Goal: Book appointment/travel/reservation

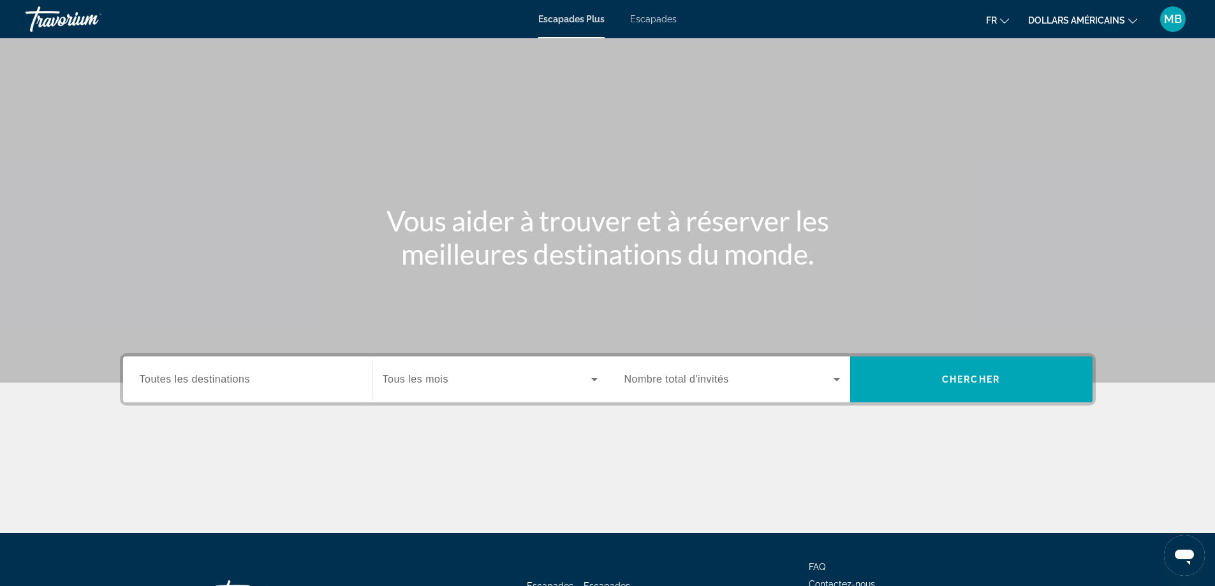
click at [327, 393] on div "Widget de recherche" at bounding box center [248, 380] width 216 height 36
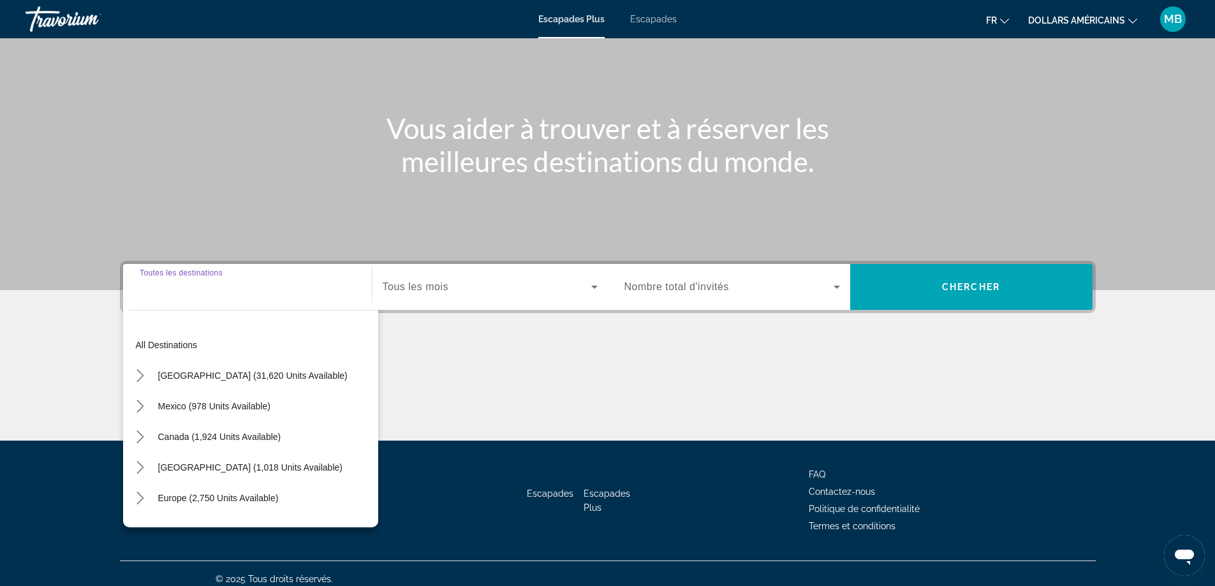
scroll to position [103, 0]
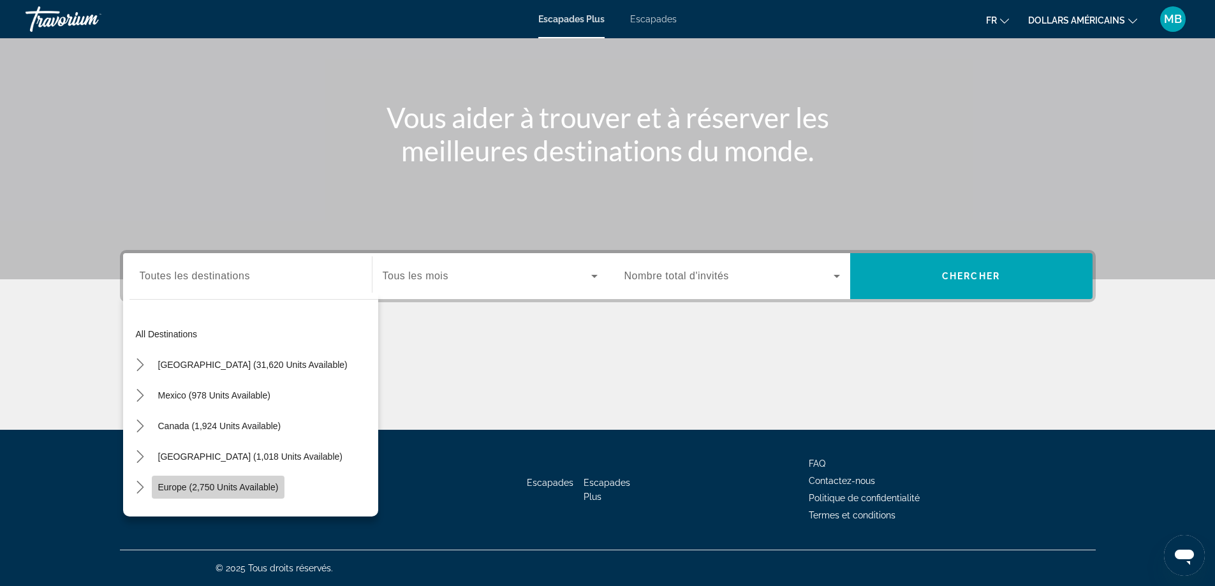
click at [179, 490] on span "Europe (2,750 units available)" at bounding box center [218, 487] width 121 height 10
type input "**********"
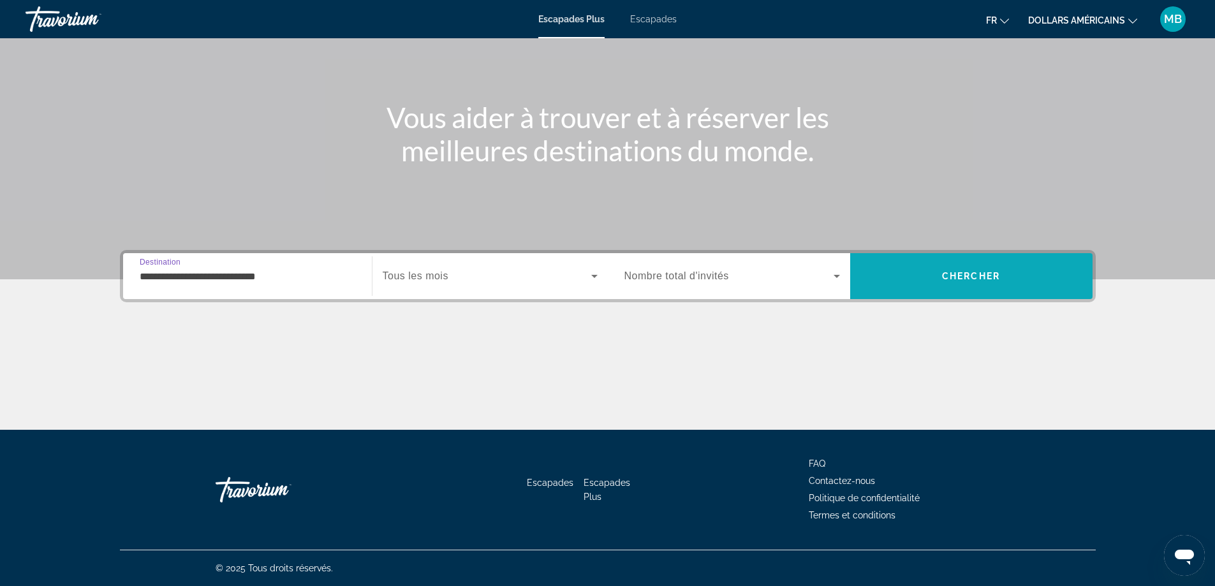
click at [936, 277] on span "Recherche" at bounding box center [971, 276] width 242 height 31
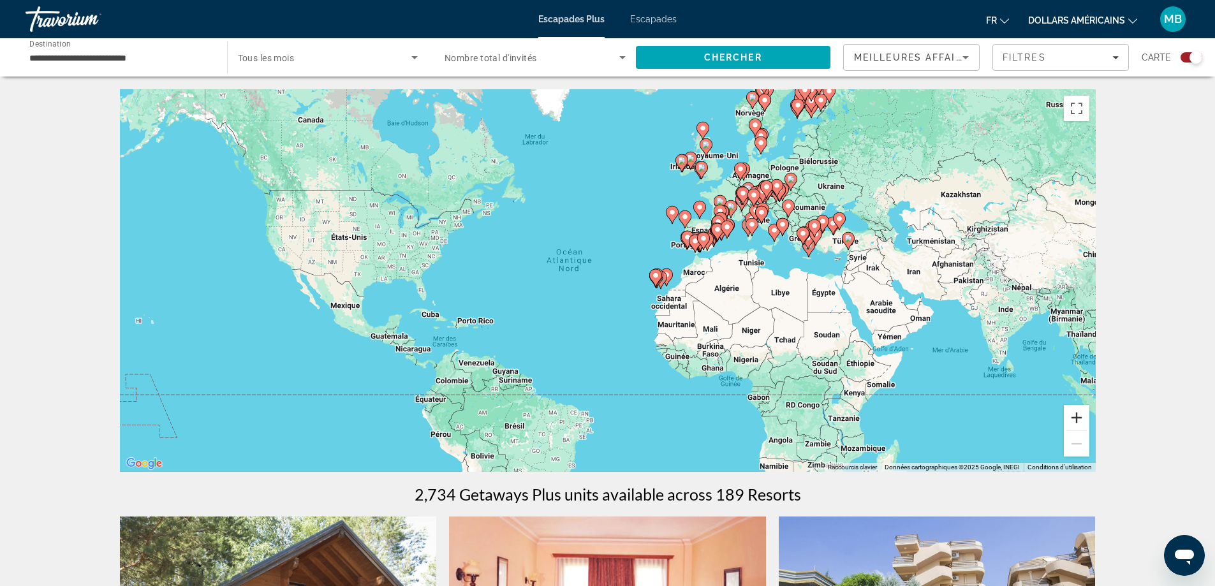
click at [1075, 419] on button "Zoom avant" at bounding box center [1077, 418] width 26 height 26
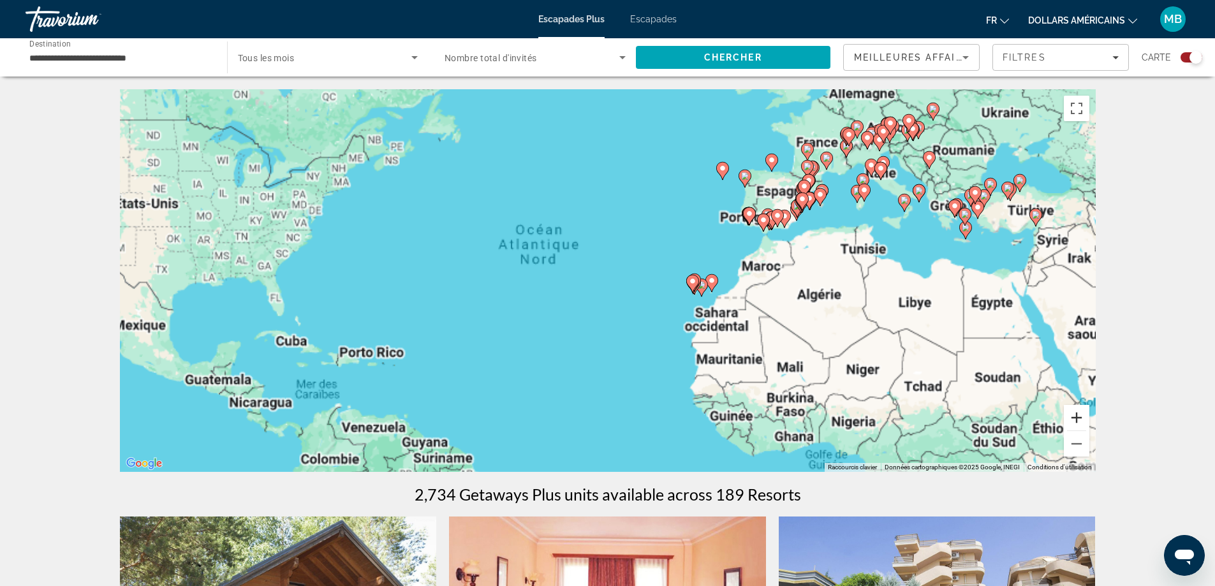
click at [1075, 419] on button "Zoom avant" at bounding box center [1077, 418] width 26 height 26
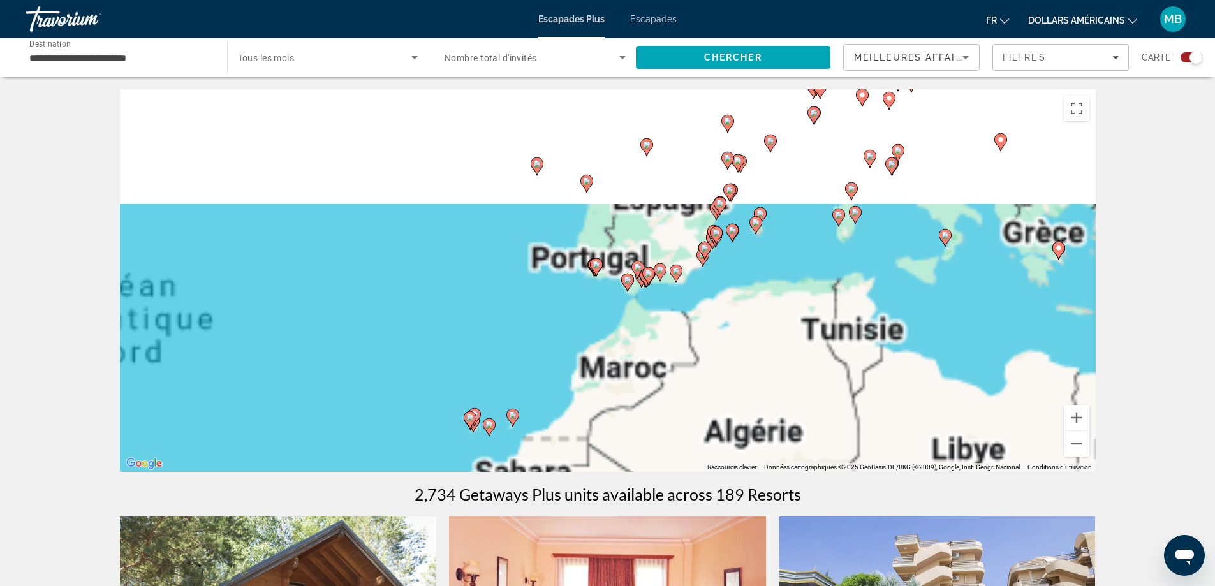
drag, startPoint x: 991, startPoint y: 233, endPoint x: 485, endPoint y: 423, distance: 540.3
click at [485, 422] on div "Pour activer le glissement avec le clavier, appuyez sur Alt+Entrée. Une fois ce…" at bounding box center [608, 280] width 976 height 383
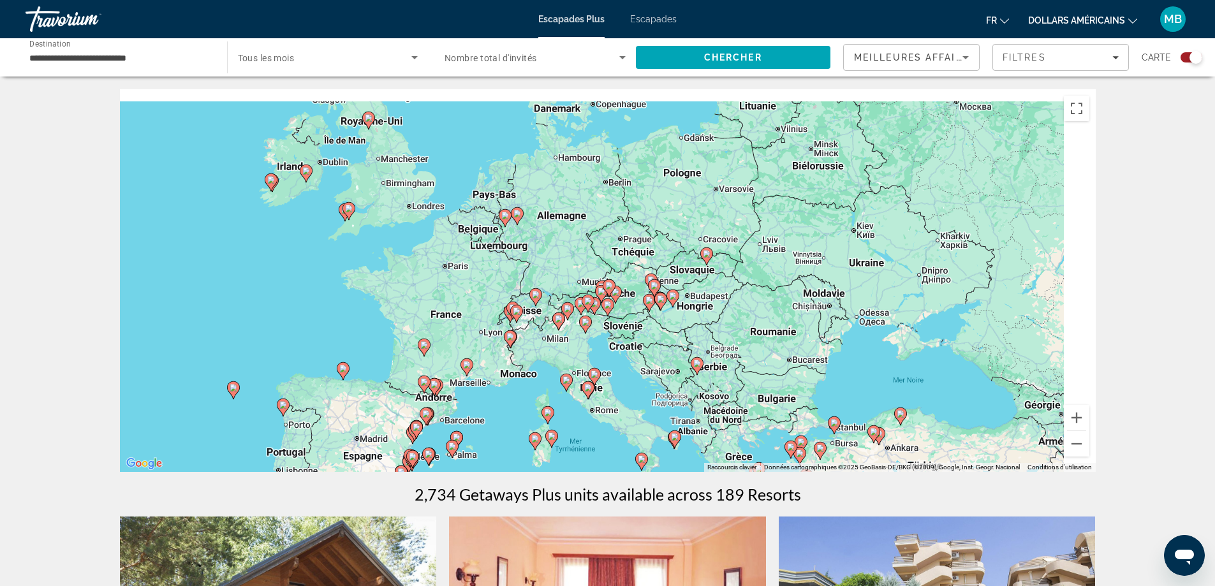
drag, startPoint x: 711, startPoint y: 230, endPoint x: 619, endPoint y: 365, distance: 163.5
click at [619, 365] on div "Pour activer le glissement avec le clavier, appuyez sur Alt+Entrée. Une fois ce…" at bounding box center [608, 280] width 976 height 383
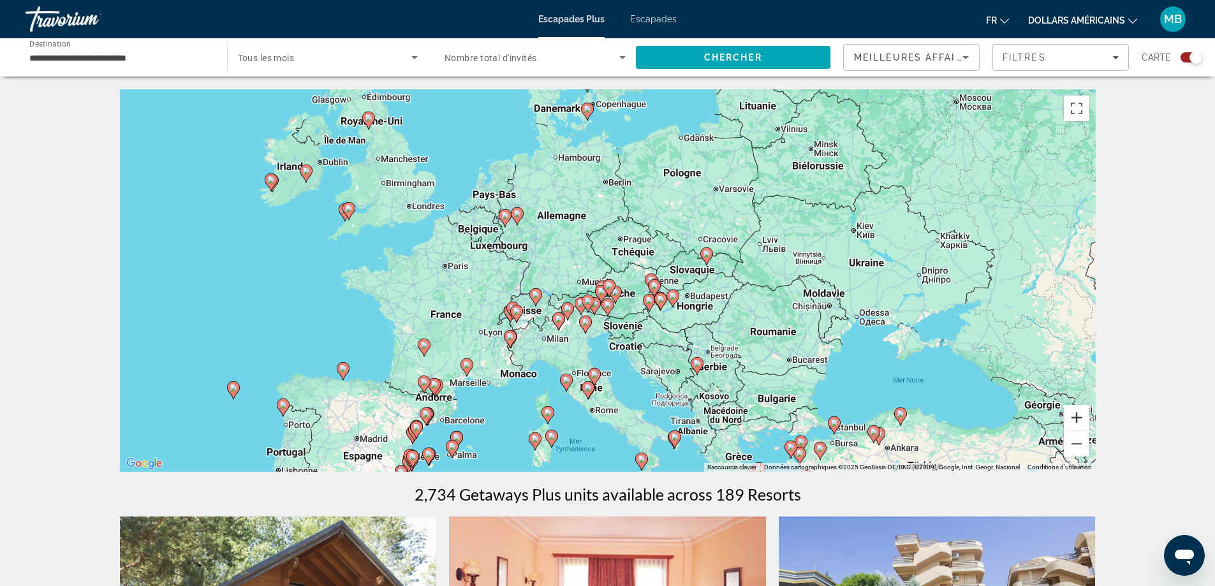
click at [1072, 420] on button "Zoom avant" at bounding box center [1077, 418] width 26 height 26
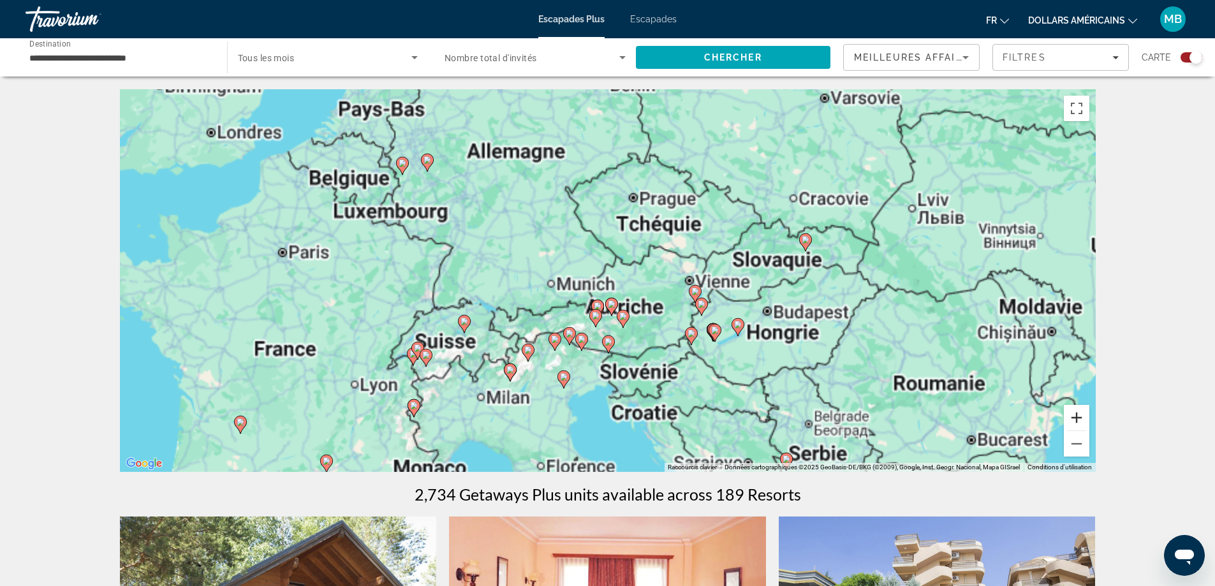
click at [1077, 420] on button "Zoom avant" at bounding box center [1077, 418] width 26 height 26
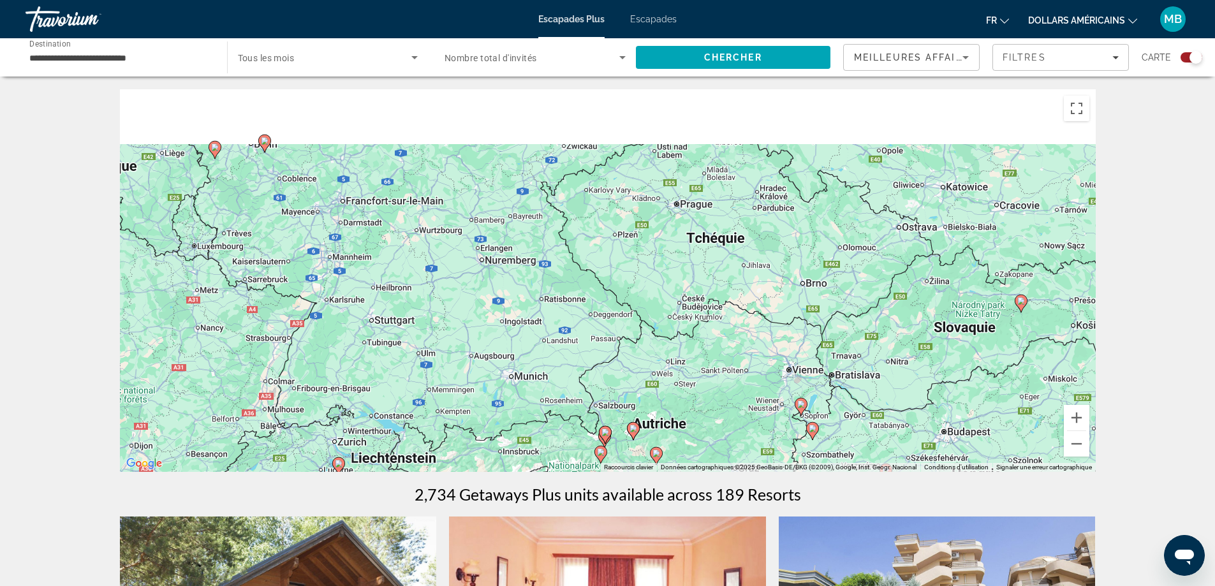
drag, startPoint x: 669, startPoint y: 158, endPoint x: 688, endPoint y: 254, distance: 98.2
click at [688, 254] on div "Pour activer le glissement avec le clavier, appuyez sur Alt+Entrée. Une fois ce…" at bounding box center [608, 280] width 976 height 383
